Goal: Find specific page/section: Find specific page/section

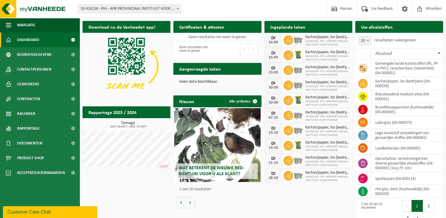
click at [150, 195] on div "Download nu de Vanheede+ app! Verberg Certificaten & attesten Bekijk uw certifi…" at bounding box center [263, 114] width 364 height 193
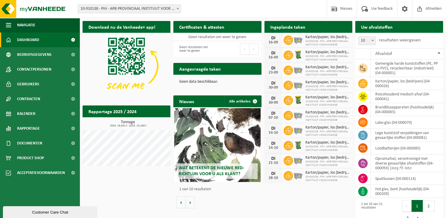
click at [206, 80] on p "Geen data beschikbaar." at bounding box center [217, 82] width 76 height 4
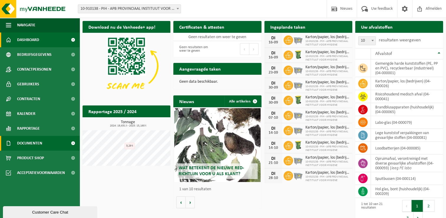
click at [31, 141] on span "Documenten" at bounding box center [29, 143] width 25 height 15
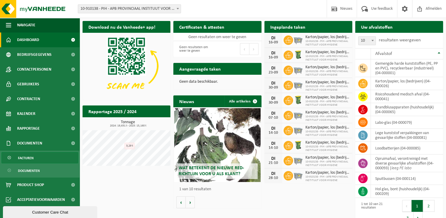
click at [34, 156] on link "Facturen" at bounding box center [39, 157] width 77 height 11
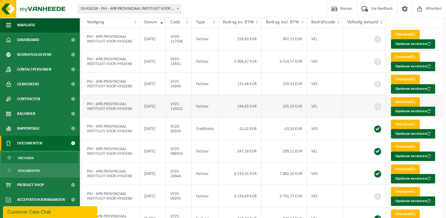
scroll to position [88, 0]
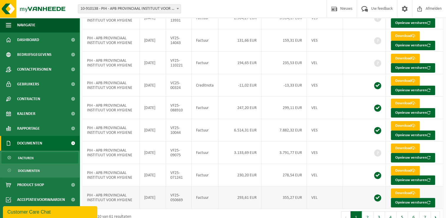
drag, startPoint x: 216, startPoint y: 207, endPoint x: 217, endPoint y: 204, distance: 3.1
click at [216, 208] on div "1 tot 10 van 61 resultaten" at bounding box center [173, 216] width 180 height 17
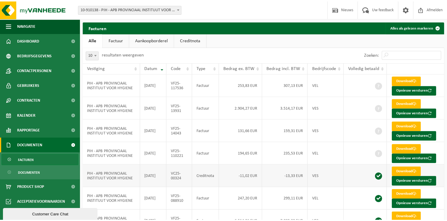
scroll to position [88, 0]
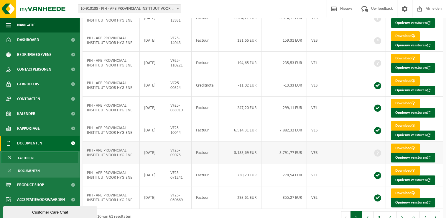
click at [271, 155] on td "3.791,77 EUR" at bounding box center [284, 152] width 45 height 22
